Goal: Information Seeking & Learning: Learn about a topic

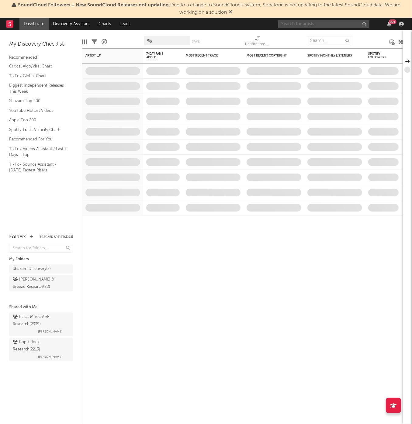
click at [303, 20] on input "text" at bounding box center [323, 24] width 91 height 8
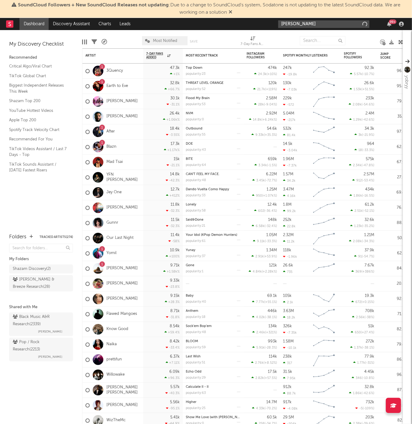
click at [303, 25] on input "JIAH" at bounding box center [323, 24] width 91 height 8
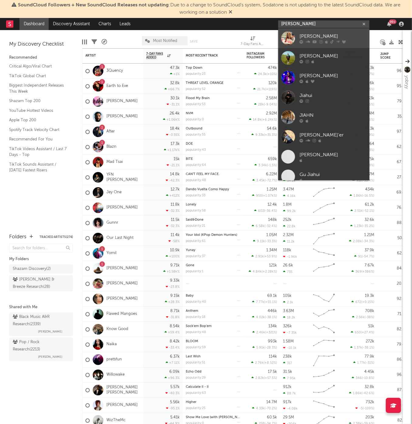
type input "JIAH"
click at [332, 38] on div "[PERSON_NAME]" at bounding box center [333, 36] width 67 height 7
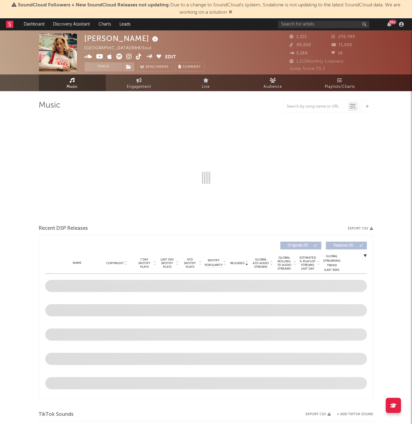
select select "1w"
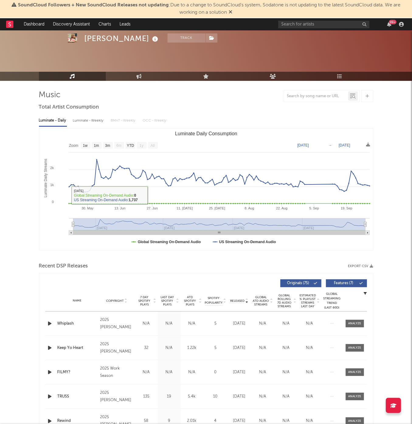
scroll to position [28, 0]
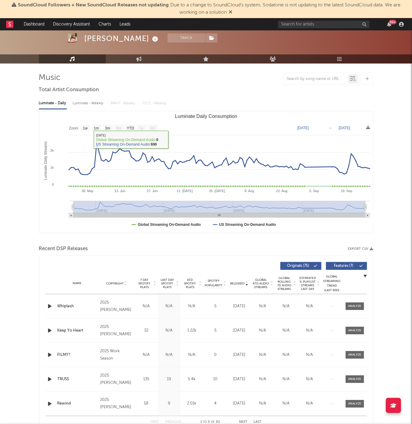
click at [73, 101] on div "Luminate - Weekly" at bounding box center [89, 103] width 32 height 10
select select "6m"
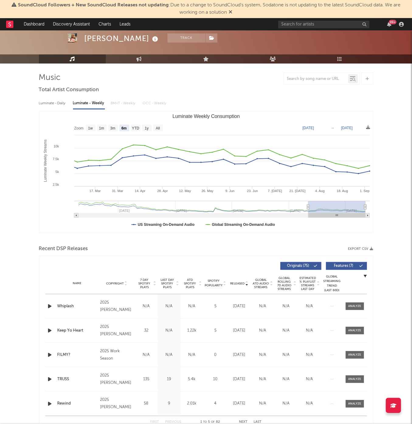
click at [57, 100] on div "Luminate - Daily" at bounding box center [53, 103] width 28 height 10
select select "1w"
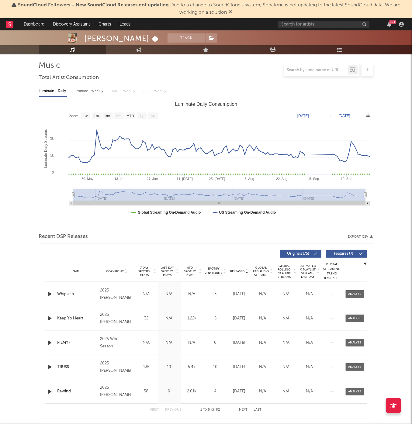
scroll to position [52, 0]
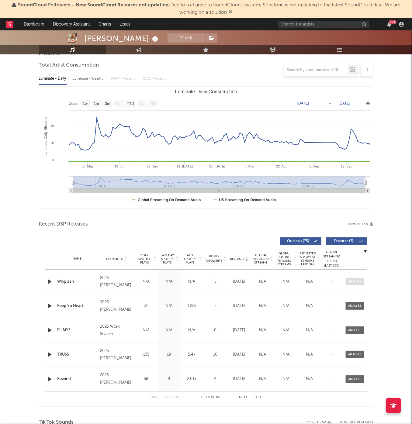
click at [356, 280] on div at bounding box center [354, 282] width 13 height 5
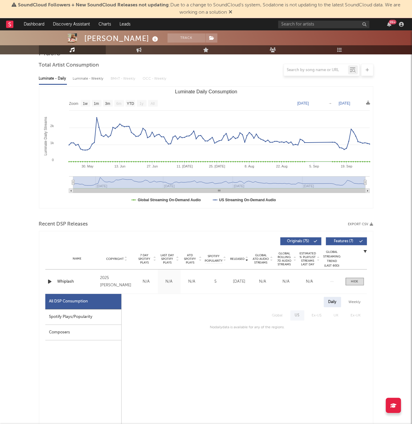
click at [54, 281] on div at bounding box center [51, 282] width 8 height 8
click at [49, 280] on icon "button" at bounding box center [50, 282] width 6 height 8
click at [356, 301] on div "Weekly" at bounding box center [354, 302] width 21 height 10
click at [365, 251] on icon "button" at bounding box center [365, 251] width 3 height 3
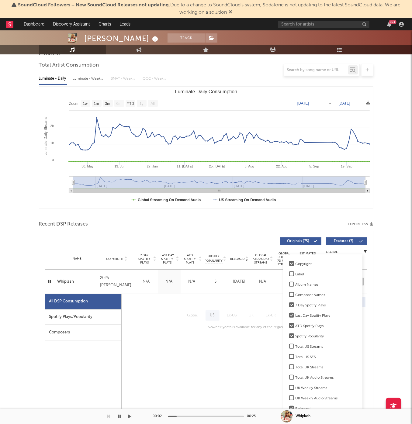
click at [365, 251] on icon "button" at bounding box center [365, 251] width 3 height 3
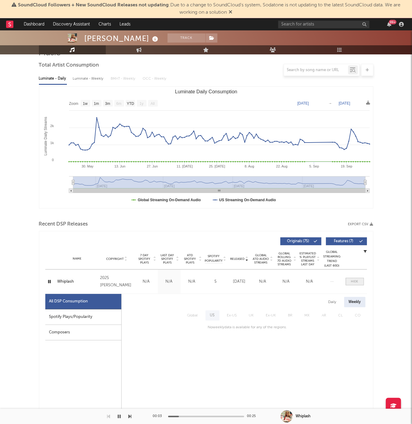
click at [355, 280] on div at bounding box center [354, 282] width 7 height 5
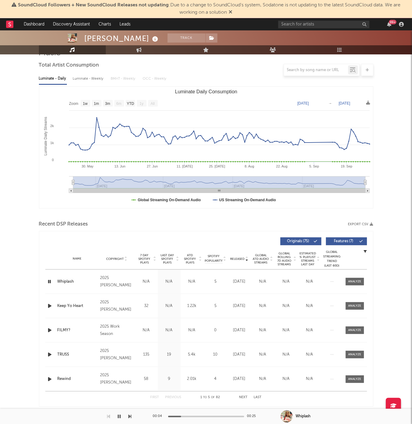
click at [47, 307] on icon "button" at bounding box center [50, 306] width 6 height 8
click at [195, 414] on div "00:03 00:28" at bounding box center [206, 416] width 106 height 15
click at [197, 416] on div at bounding box center [206, 417] width 76 height 2
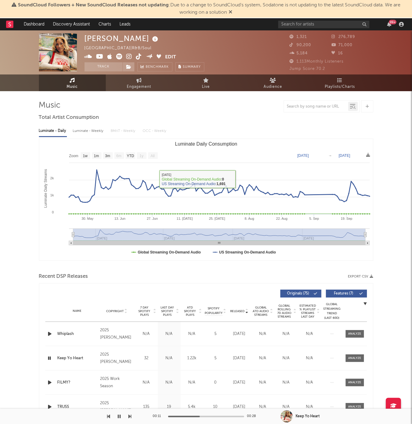
scroll to position [0, 0]
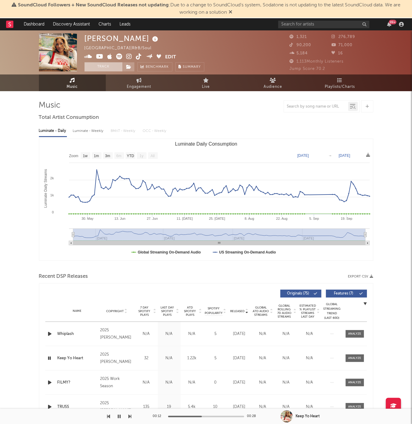
click at [94, 69] on button "Track" at bounding box center [104, 66] width 38 height 9
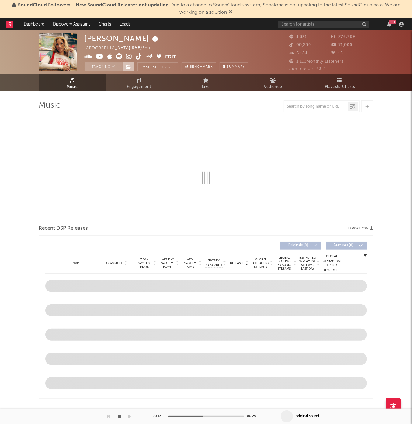
click at [127, 68] on icon at bounding box center [129, 67] width 5 height 4
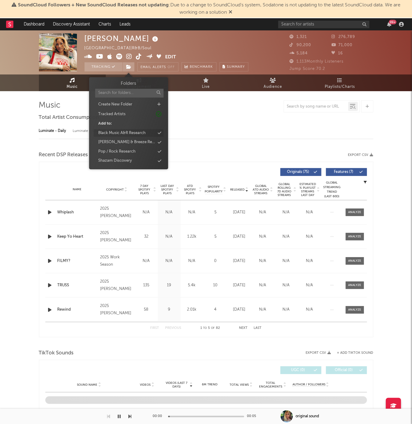
select select "1w"
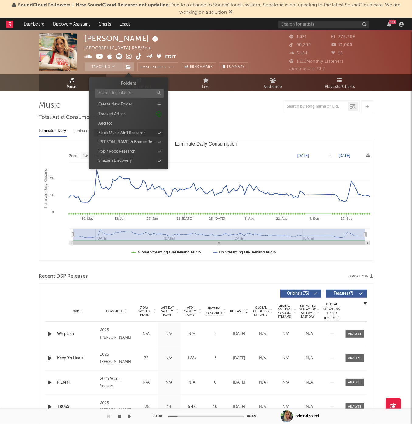
click at [145, 133] on div "Black Music A&R Research" at bounding box center [121, 133] width 47 height 6
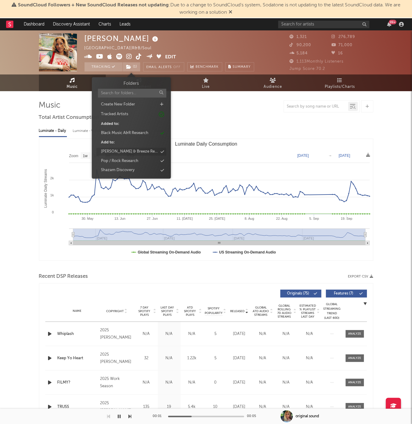
click at [145, 151] on div "[PERSON_NAME] & Breeze Research" at bounding box center [129, 152] width 57 height 6
click at [258, 132] on div "Luminate - Daily Luminate - Weekly BMAT - Weekly OCC - Weekly" at bounding box center [206, 131] width 335 height 10
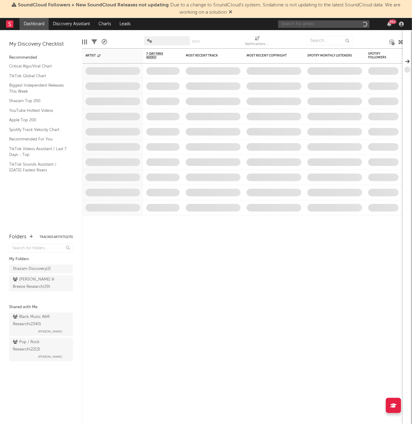
click at [316, 23] on input "text" at bounding box center [323, 24] width 91 height 8
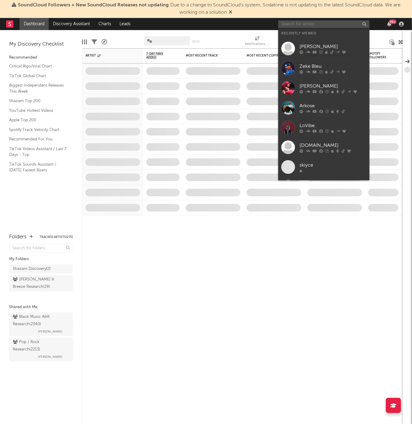
paste input "https://open.spotify.com/album/1qP5jcreWOkpfSvNivvn1i?si=zLE0KPdUTsiJBGOMG5auJg"
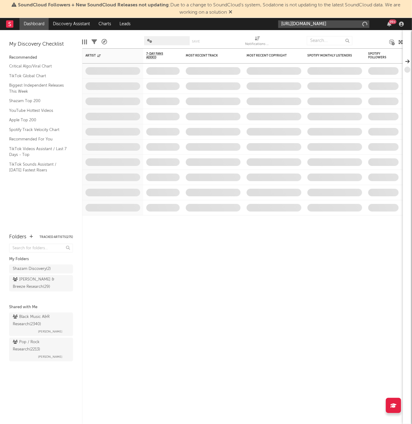
click at [314, 25] on input "https://open.spotify.com/album/1qP5jcreWOkpfSvNivvn1i?si=zLE0KPdUTsiJBGOMG5auJg" at bounding box center [323, 24] width 91 height 8
type input "https://open.spotify.com/album/1qP5jcreWOkpfSvNivvn1i?si=zLE0KPdUTsiJBGOMG5auJg"
click at [305, 19] on div "https://open.spotify.com/album/1qP5jcreWOkpfSvNivvn1i?si=zLE0KPdUTsiJBGOMG5auJg…" at bounding box center [342, 24] width 128 height 12
click at [305, 24] on input "https://open.spotify.com/album/1qP5jcreWOkpfSvNivvn1i?si=zLE0KPdUTsiJBGOMG5auJg" at bounding box center [323, 24] width 91 height 8
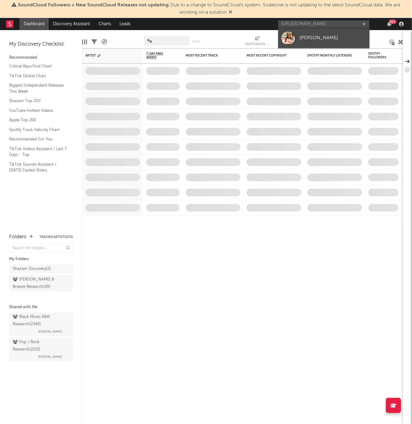
click at [310, 35] on div "[PERSON_NAME]" at bounding box center [333, 37] width 67 height 7
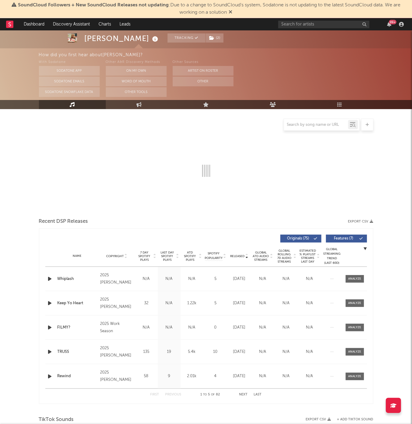
select select "1w"
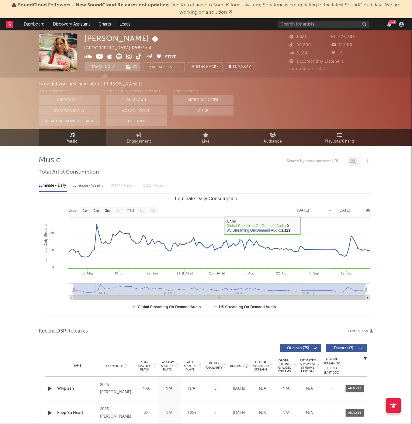
click at [86, 186] on div "Luminate - Weekly" at bounding box center [89, 186] width 32 height 10
select select "6m"
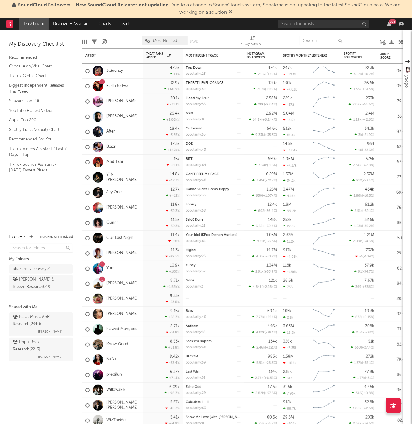
click at [315, 31] on div "Edit Columns Filters A&R Pipeline Most Notified Save Save as 7-Day Fans Added (…" at bounding box center [242, 39] width 321 height 18
click at [315, 25] on input "text" at bounding box center [323, 24] width 91 height 8
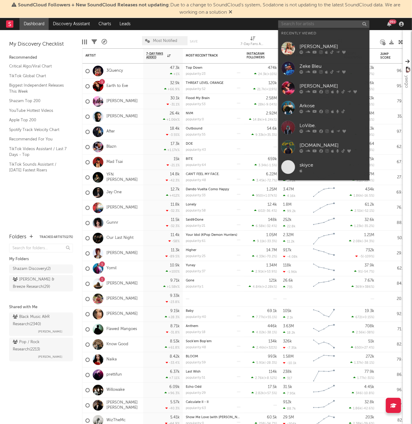
paste input "[URL][DOMAIN_NAME]"
type input "[URL][DOMAIN_NAME]"
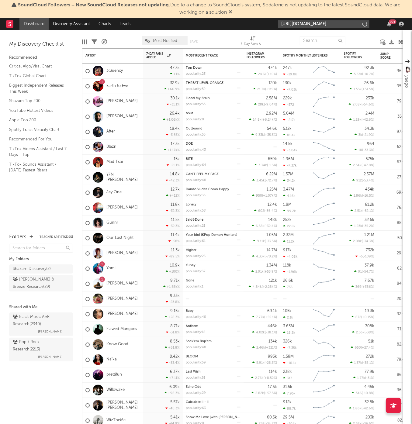
click at [315, 25] on input "[URL][DOMAIN_NAME]" at bounding box center [323, 24] width 91 height 8
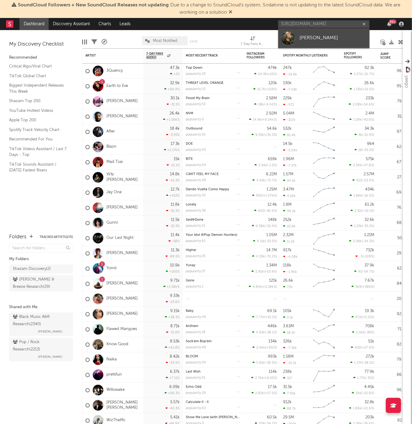
click at [334, 36] on div "[PERSON_NAME]" at bounding box center [333, 37] width 67 height 7
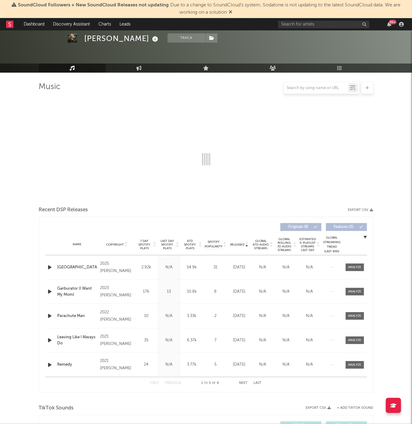
select select "6m"
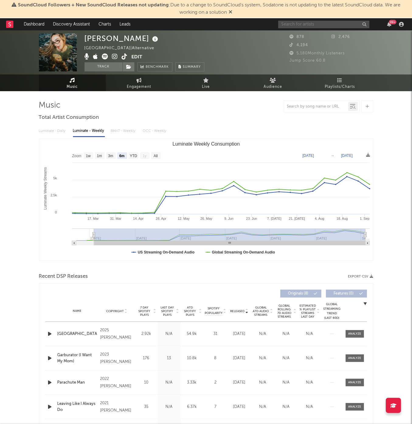
click at [323, 26] on input "text" at bounding box center [323, 25] width 91 height 8
paste input "[URL][DOMAIN_NAME]"
click at [343, 23] on input "[URL][DOMAIN_NAME]" at bounding box center [323, 25] width 91 height 8
type input "[URL][DOMAIN_NAME]"
click at [308, 42] on div "4,194" at bounding box center [311, 45] width 42 height 7
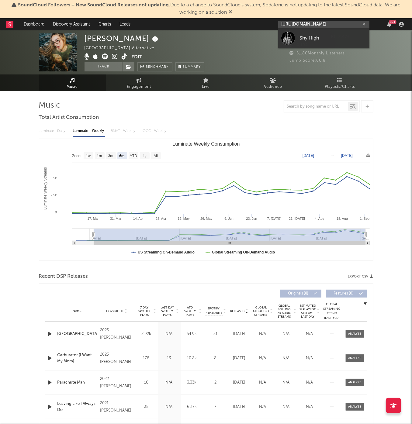
click at [308, 26] on input "[URL][DOMAIN_NAME]" at bounding box center [323, 25] width 91 height 8
click at [308, 37] on div "Shy High" at bounding box center [333, 38] width 67 height 7
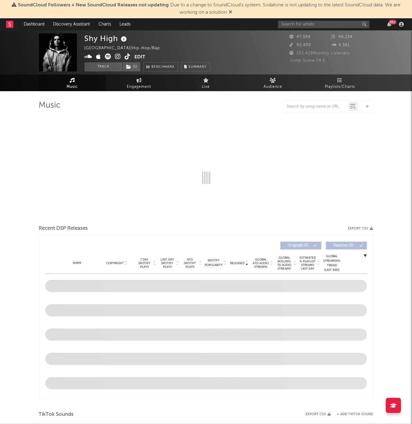
select select "6m"
